Goal: Information Seeking & Learning: Learn about a topic

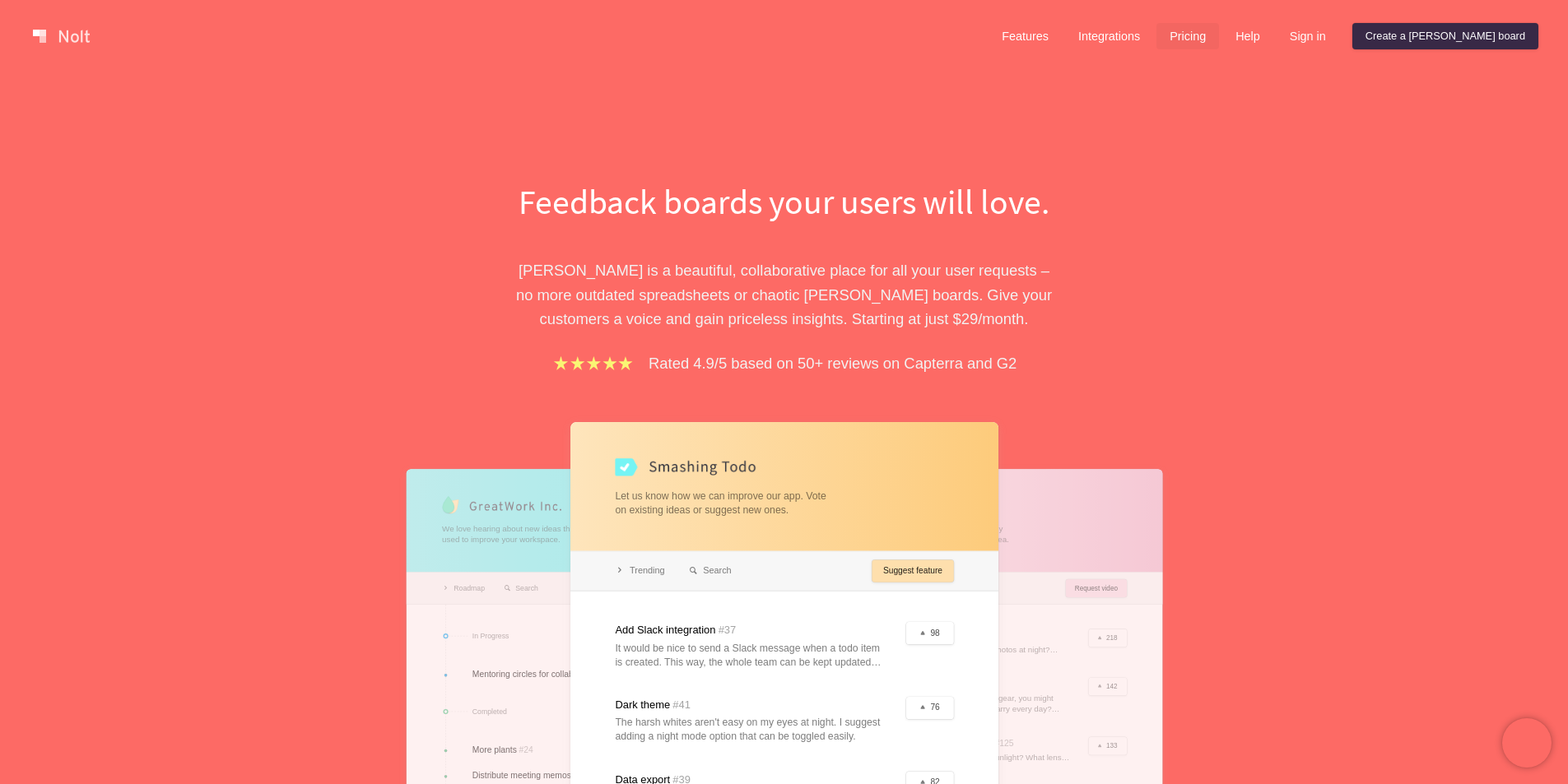
click at [1219, 39] on link "Pricing" at bounding box center [1187, 36] width 62 height 26
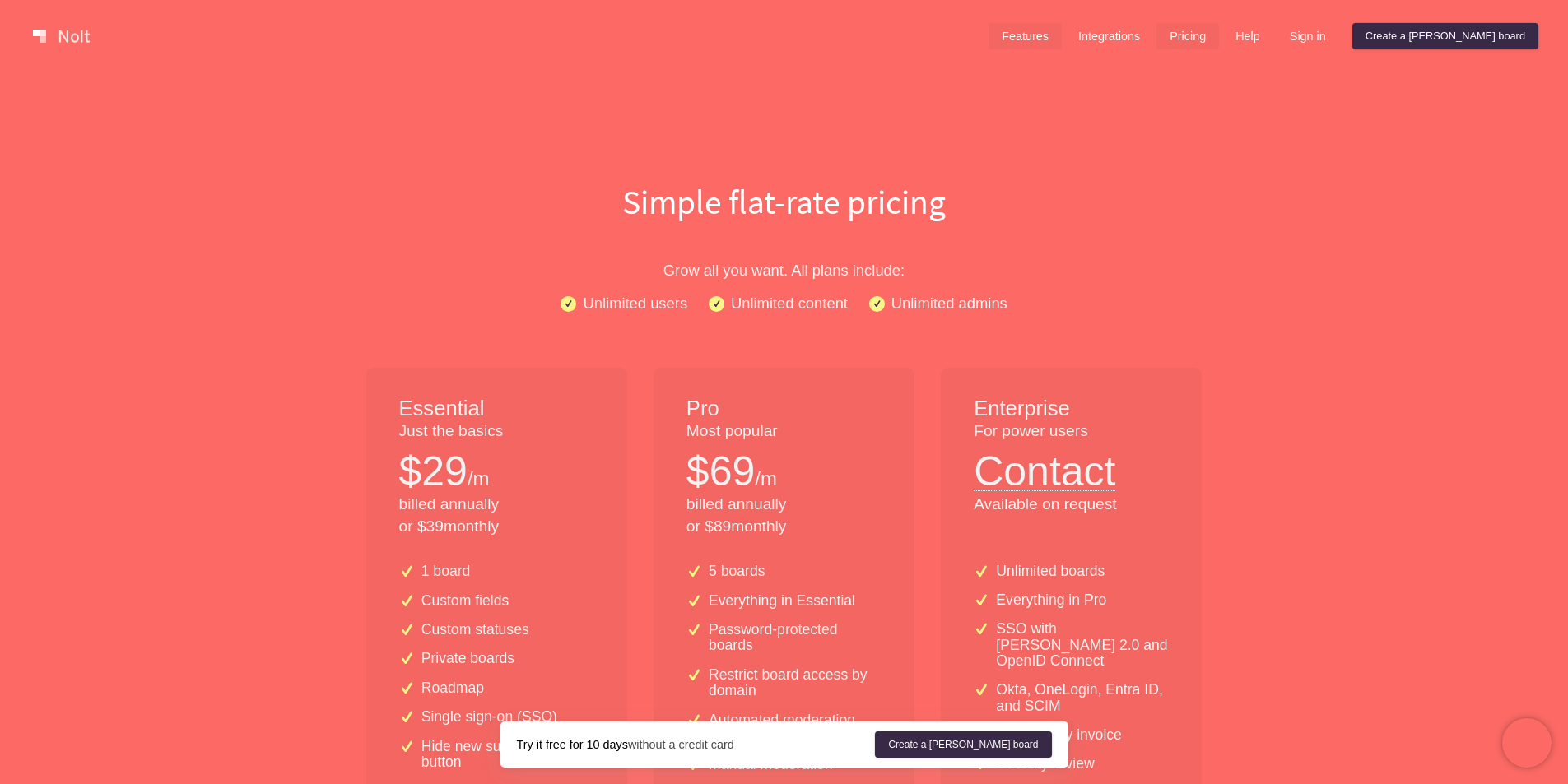
click at [1061, 41] on link "Features" at bounding box center [1025, 36] width 74 height 26
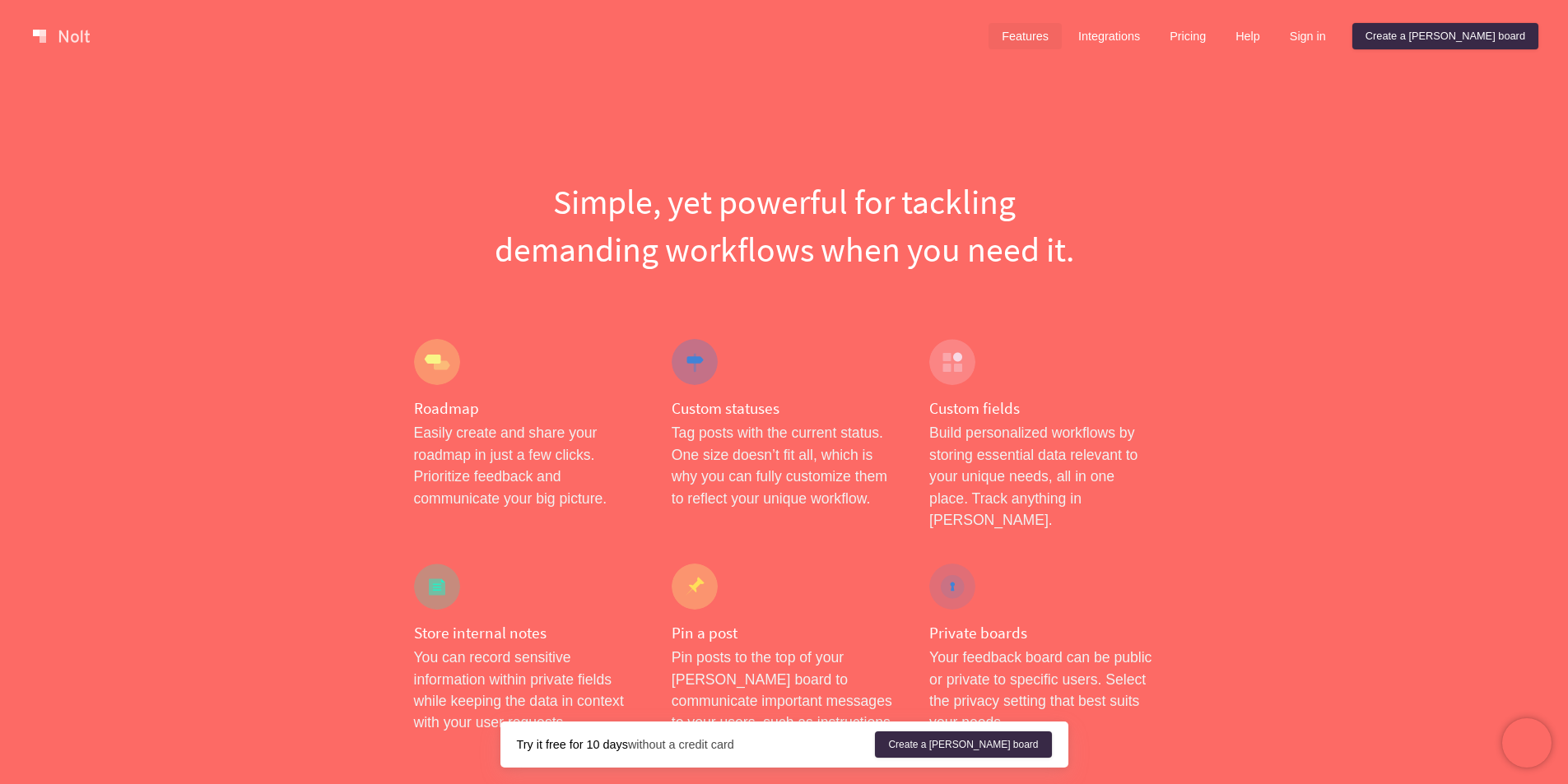
click at [72, 30] on link at bounding box center [61, 36] width 70 height 26
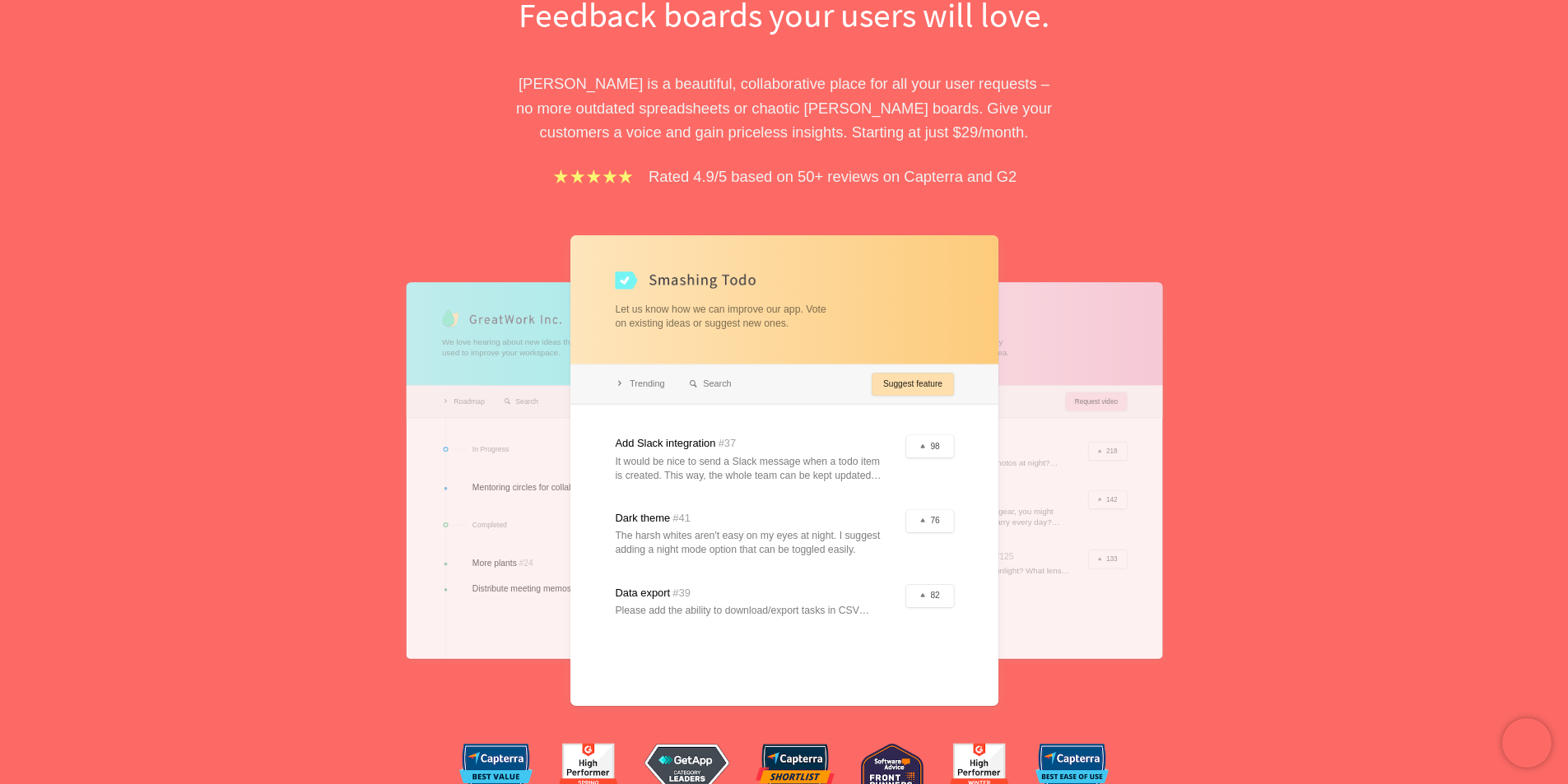
scroll to position [194, 0]
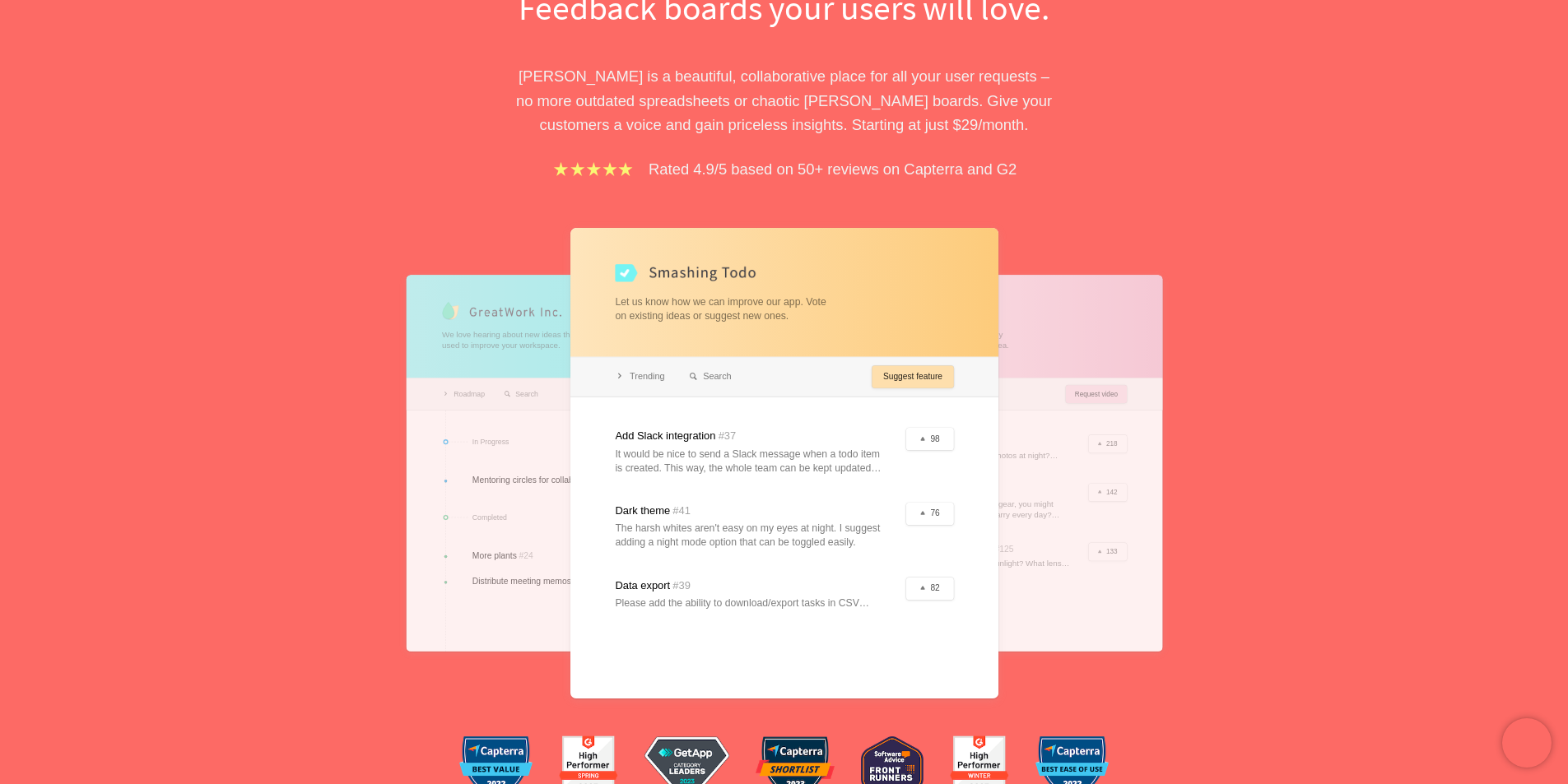
click at [504, 388] on div at bounding box center [576, 463] width 342 height 376
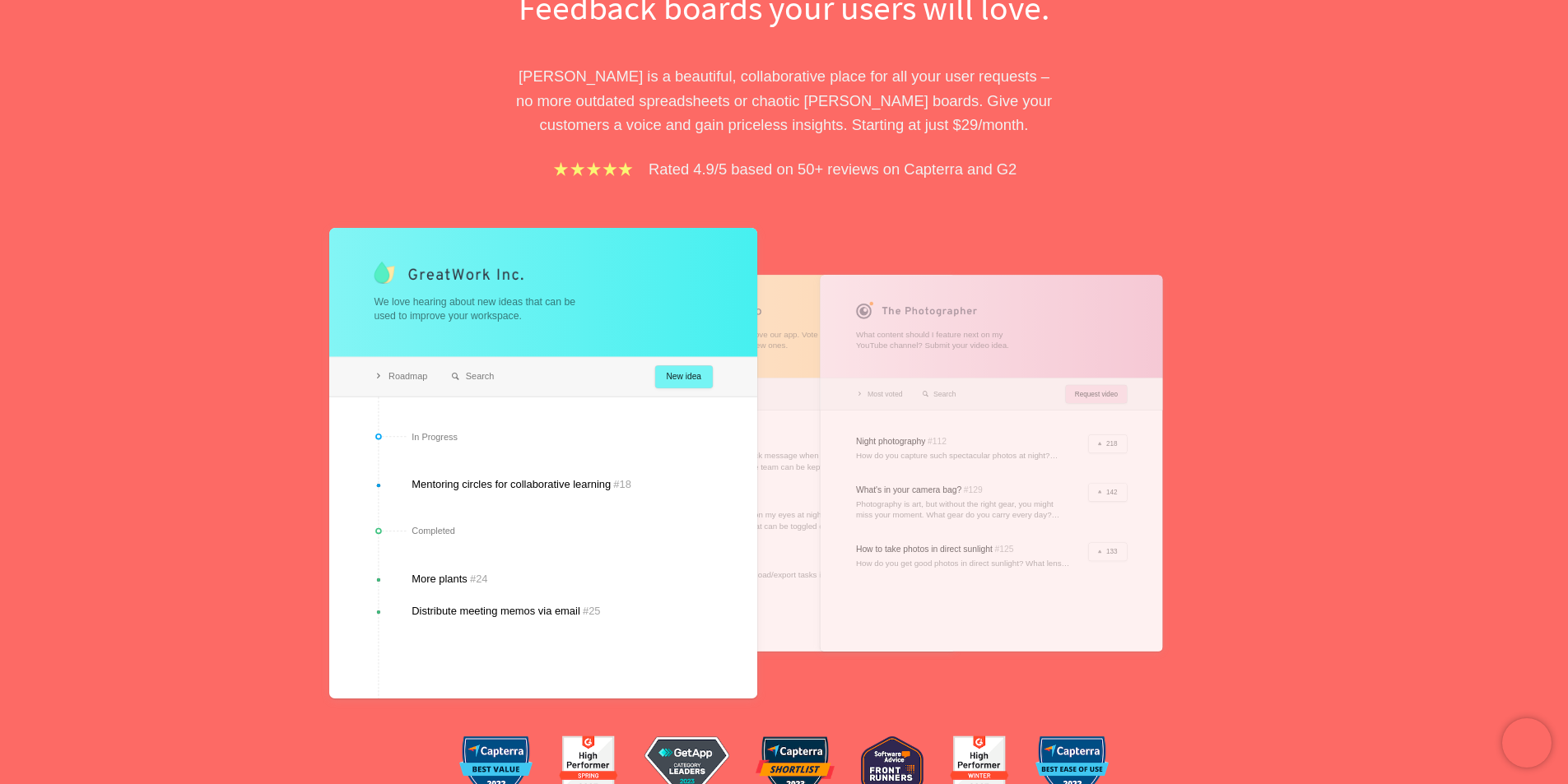
click at [770, 305] on div at bounding box center [784, 463] width 342 height 376
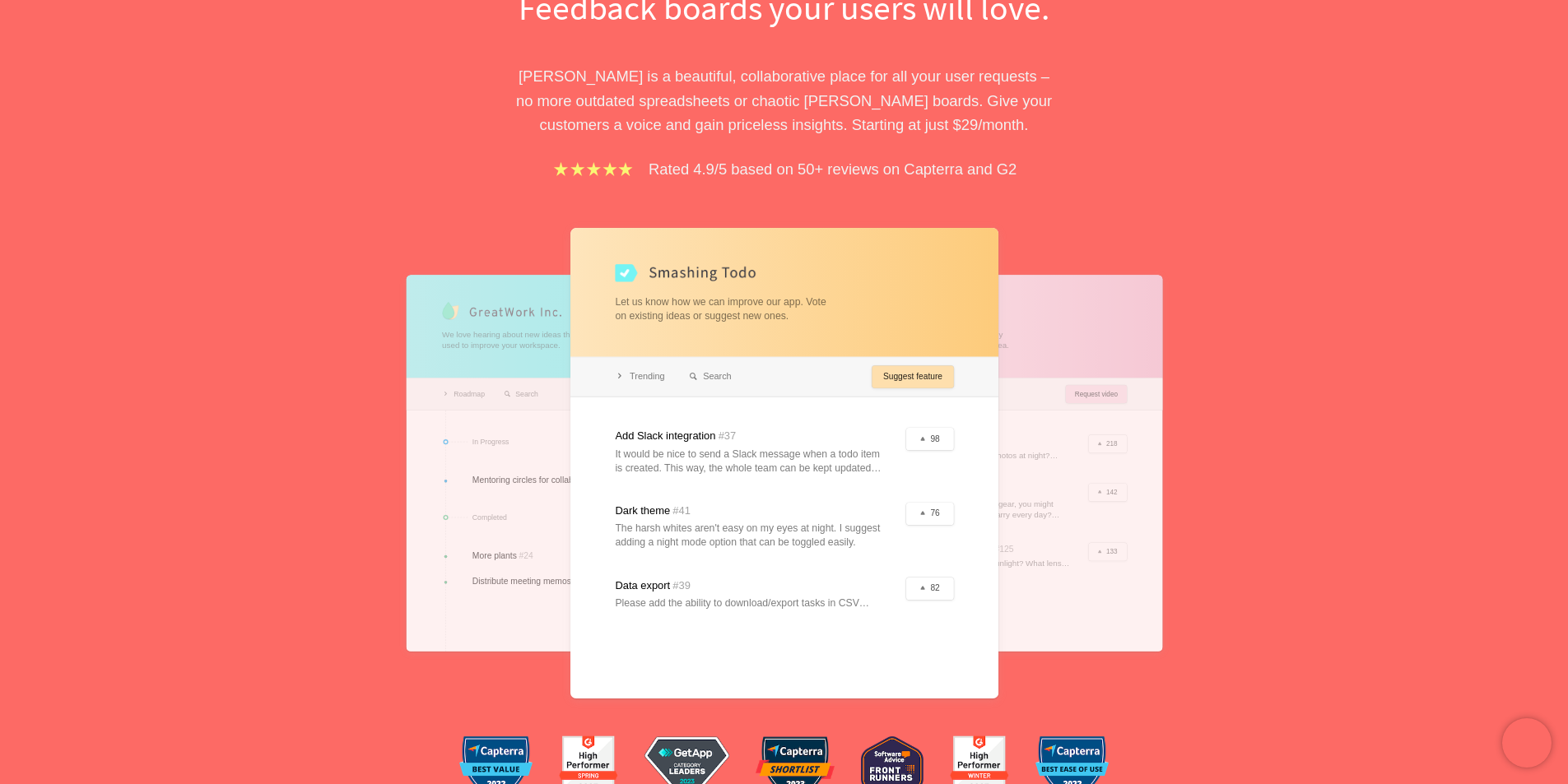
click at [1023, 337] on div at bounding box center [990, 463] width 342 height 376
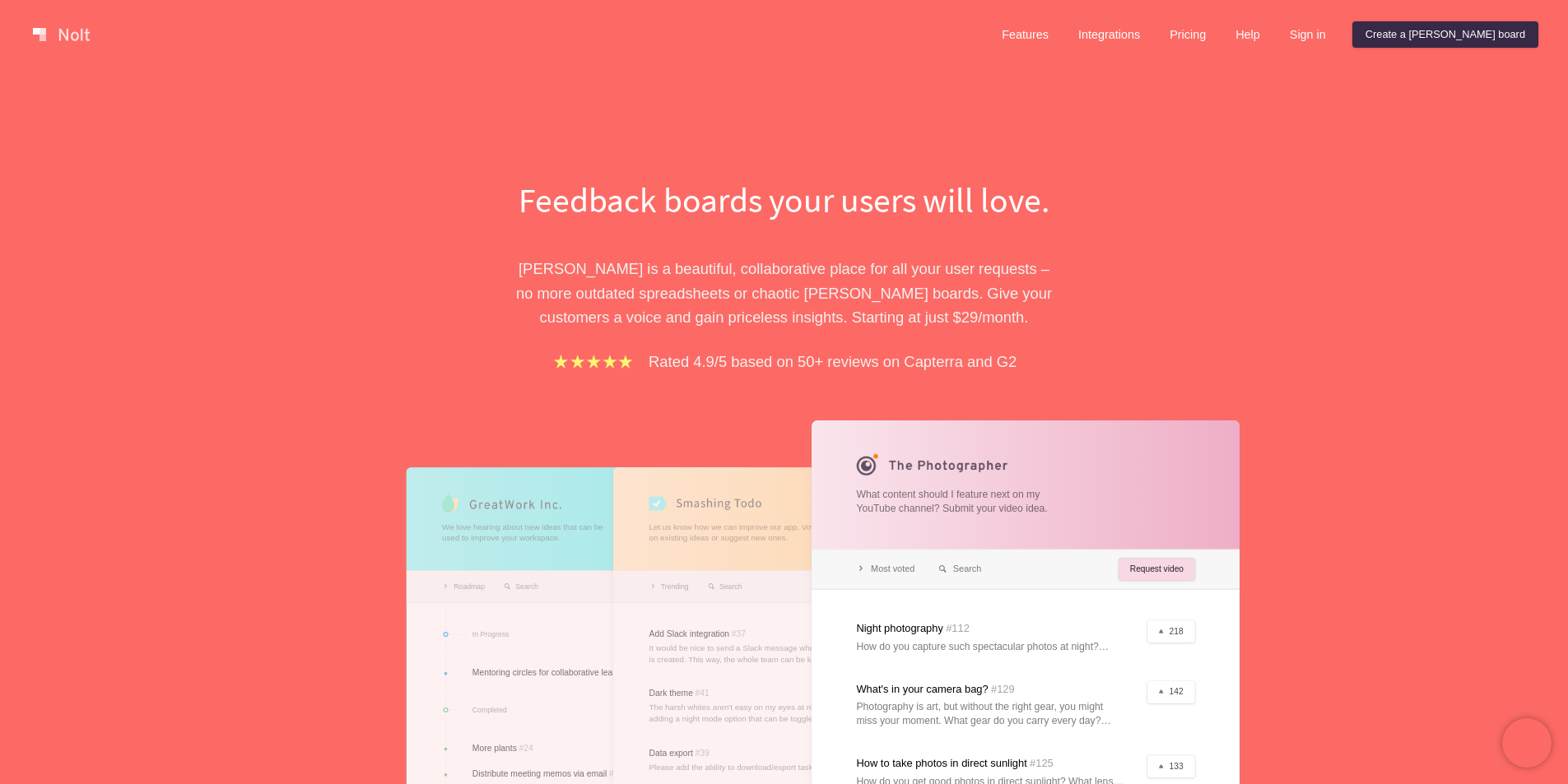
scroll to position [0, 0]
